Goal: Find contact information: Obtain details needed to contact an individual or organization

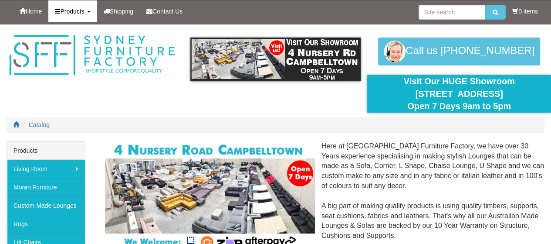
click at [83, 10] on span "Products" at bounding box center [72, 11] width 24 height 7
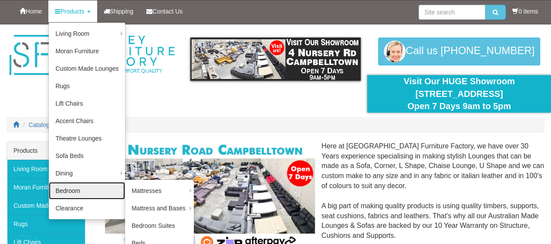
click at [98, 193] on link "Bedroom" at bounding box center [87, 190] width 76 height 17
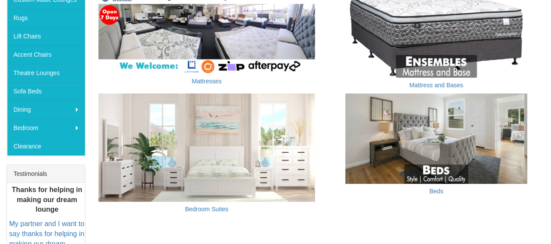
scroll to position [218, 0]
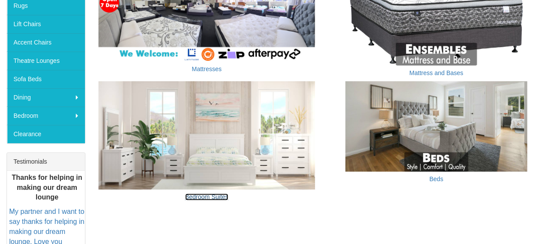
click at [198, 196] on link "Bedroom Suites" at bounding box center [207, 196] width 44 height 7
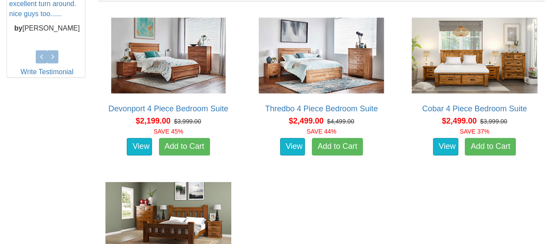
scroll to position [697, 0]
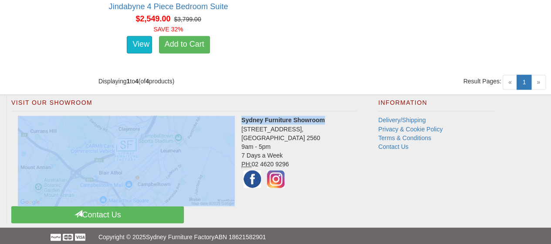
drag, startPoint x: 333, startPoint y: 118, endPoint x: 240, endPoint y: 117, distance: 92.8
click at [240, 117] on div "Visit Our Showroom Sydney Furniture Showroom 4 Nursery Road, Campbelltown NSW 2…" at bounding box center [184, 159] width 354 height 128
copy div "Sydney Furniture Showroom"
click at [252, 180] on img at bounding box center [252, 179] width 22 height 22
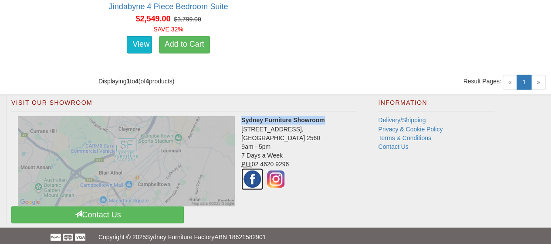
click at [249, 177] on img at bounding box center [252, 179] width 22 height 22
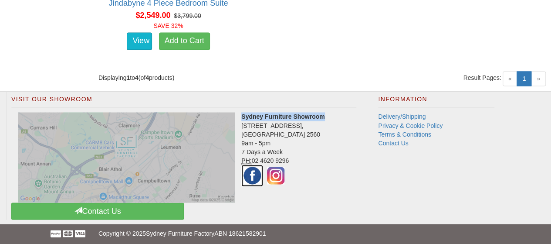
scroll to position [702, 0]
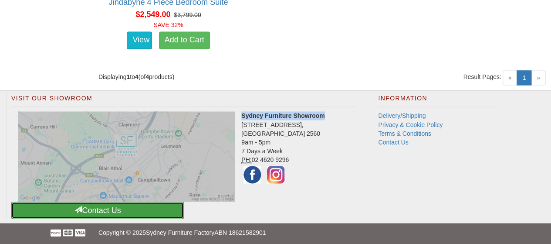
click at [135, 201] on link "Contact Us" at bounding box center [97, 209] width 173 height 17
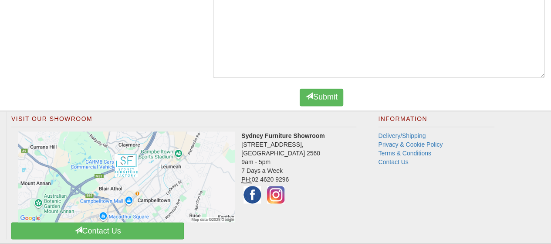
scroll to position [610, 0]
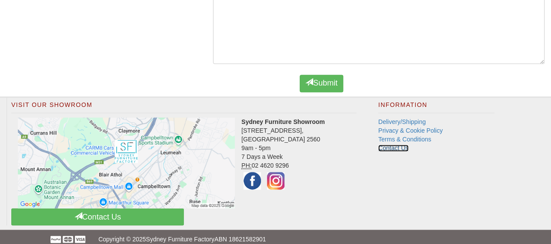
click at [388, 151] on link "Contact Us" at bounding box center [393, 147] width 30 height 7
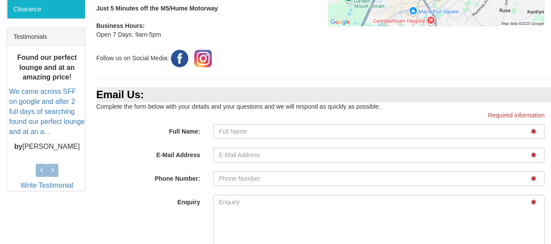
scroll to position [349, 0]
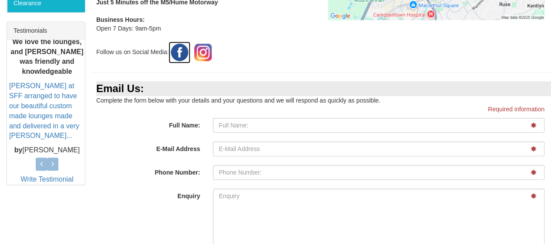
click at [182, 59] on img at bounding box center [180, 52] width 22 height 22
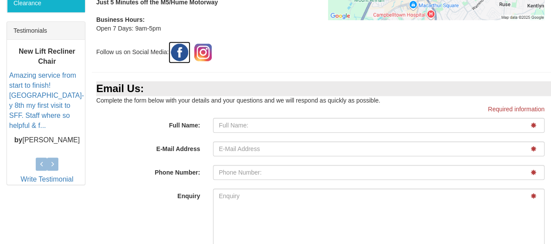
click at [189, 63] on img at bounding box center [180, 52] width 22 height 22
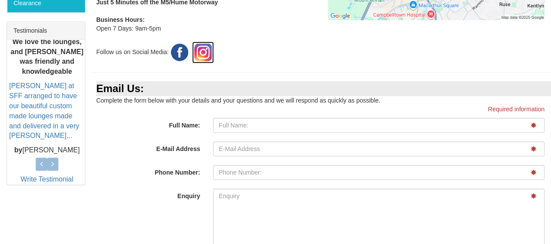
click at [207, 63] on img at bounding box center [203, 52] width 22 height 22
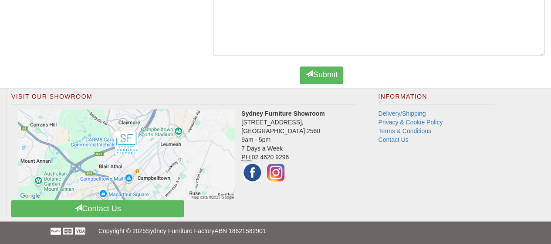
scroll to position [630, 0]
click at [402, 114] on link "Delivery/Shipping" at bounding box center [401, 113] width 47 height 7
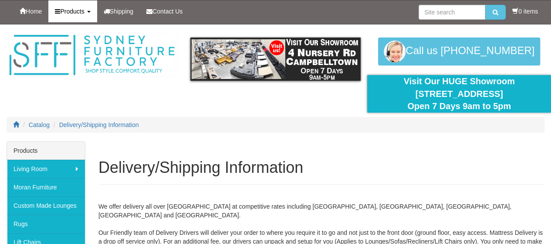
click at [68, 14] on span "Products" at bounding box center [72, 11] width 24 height 7
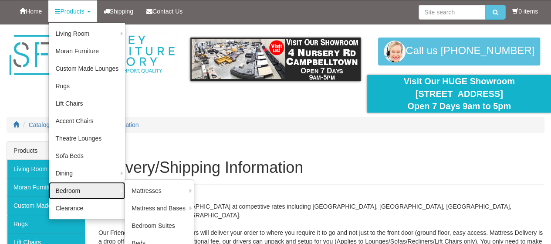
click at [77, 193] on link "Bedroom" at bounding box center [87, 190] width 76 height 17
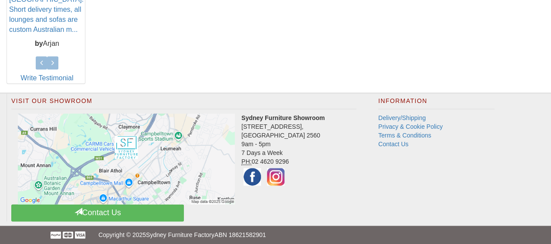
scroll to position [450, 0]
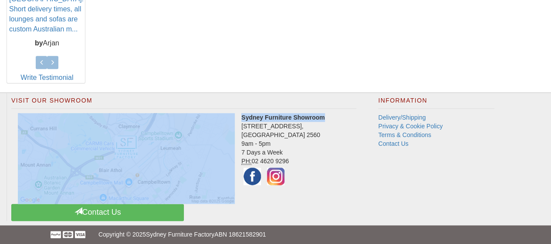
drag, startPoint x: 336, startPoint y: 117, endPoint x: 241, endPoint y: 116, distance: 95.9
click at [241, 116] on div "Visit Our Showroom Sydney Furniture Showroom [STREET_ADDRESS] 9am - 5pm 7 Days …" at bounding box center [184, 157] width 354 height 128
copy div "Sydney Furniture Showroom"
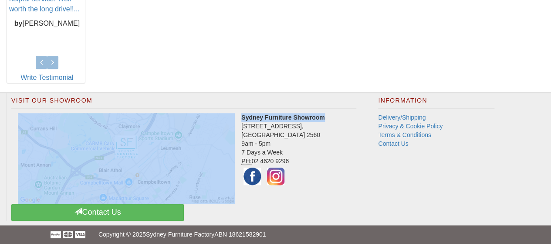
copy div "Sydney Furniture Showroom"
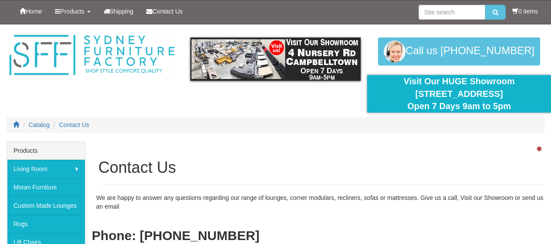
scroll to position [630, 0]
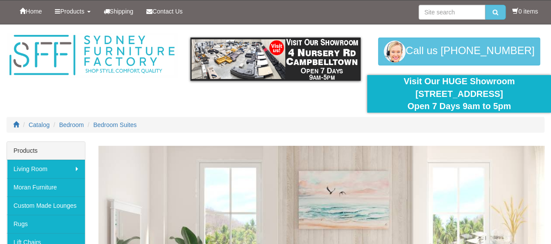
scroll to position [702, 0]
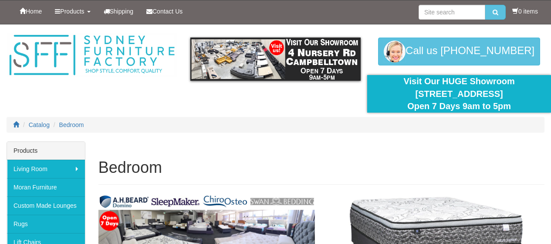
scroll to position [218, 0]
